Goal: Task Accomplishment & Management: Manage account settings

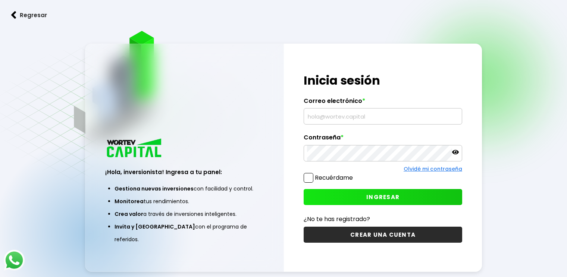
click at [318, 119] on input "text" at bounding box center [383, 117] width 152 height 16
type input "[EMAIL_ADDRESS][DOMAIN_NAME]"
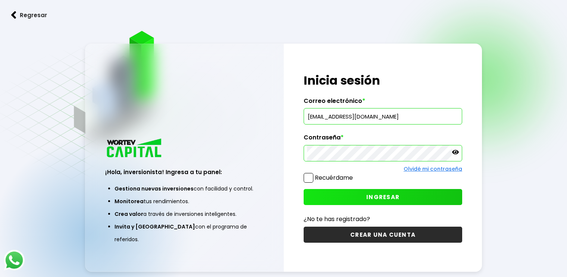
click at [455, 152] on icon at bounding box center [455, 152] width 7 height 4
click at [376, 198] on span "INGRESAR" at bounding box center [382, 197] width 33 height 8
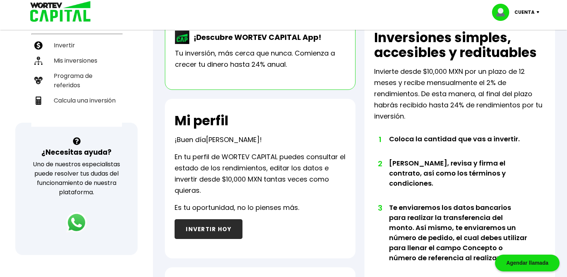
scroll to position [164, 0]
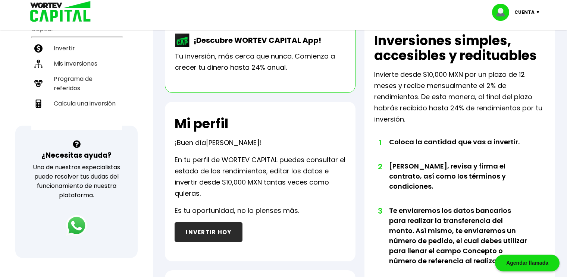
click at [555, 115] on div "Total de inversiones activas $100,000.00 MXN Total de rendimientos recibidos en…" at bounding box center [360, 182] width 414 height 628
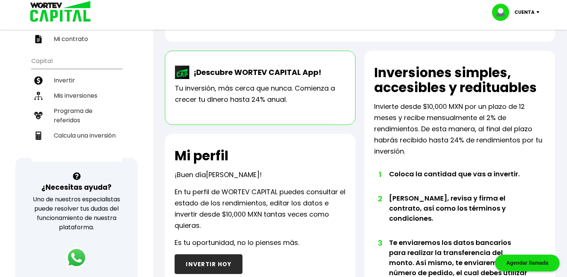
scroll to position [140, 0]
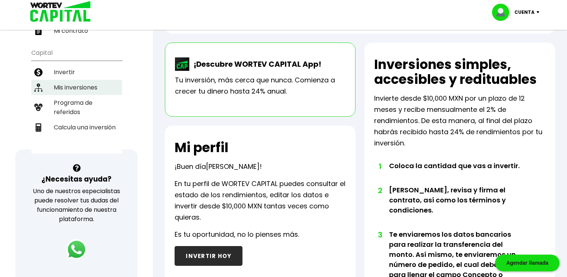
click at [61, 80] on li "Mis inversiones" at bounding box center [76, 87] width 91 height 15
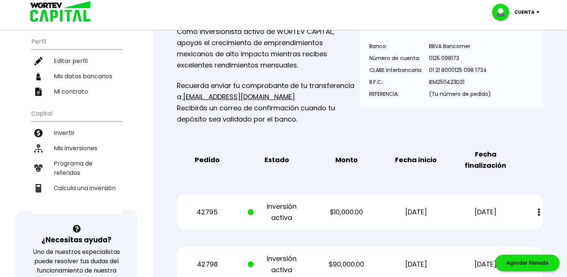
scroll to position [78, 0]
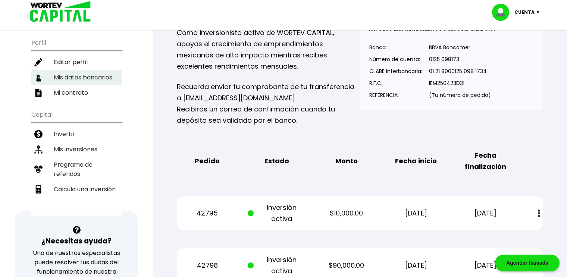
click at [82, 70] on li "Mis datos bancarios" at bounding box center [76, 77] width 91 height 15
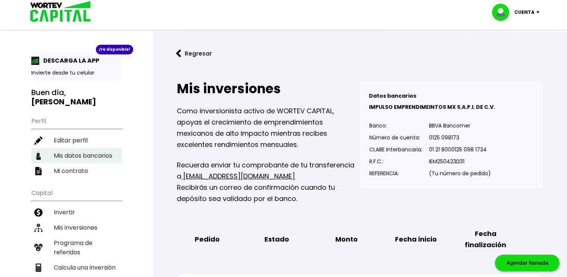
select select "Finsus"
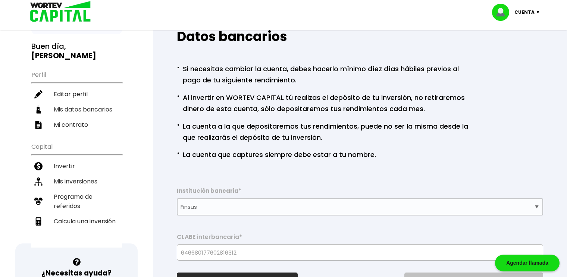
scroll to position [46, 0]
click at [69, 87] on li "Editar perfil" at bounding box center [76, 94] width 91 height 15
select select "Hombre"
select select "Licenciatura"
select select "DF"
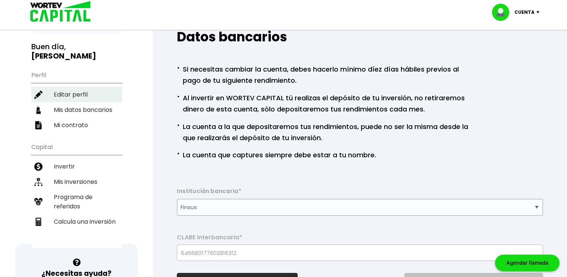
select select "Finsus"
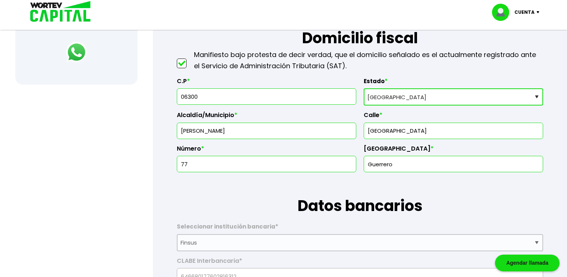
scroll to position [280, 0]
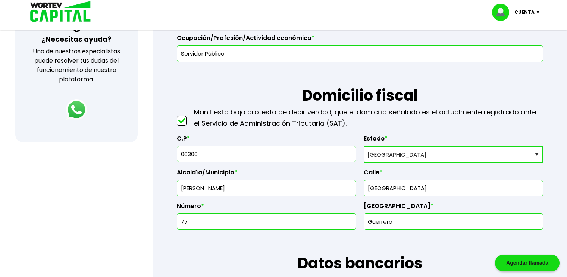
click at [534, 11] on p "Cuenta" at bounding box center [524, 12] width 20 height 11
click at [511, 47] on li "Cerrar sesión" at bounding box center [517, 49] width 60 height 15
